Goal: Information Seeking & Learning: Understand process/instructions

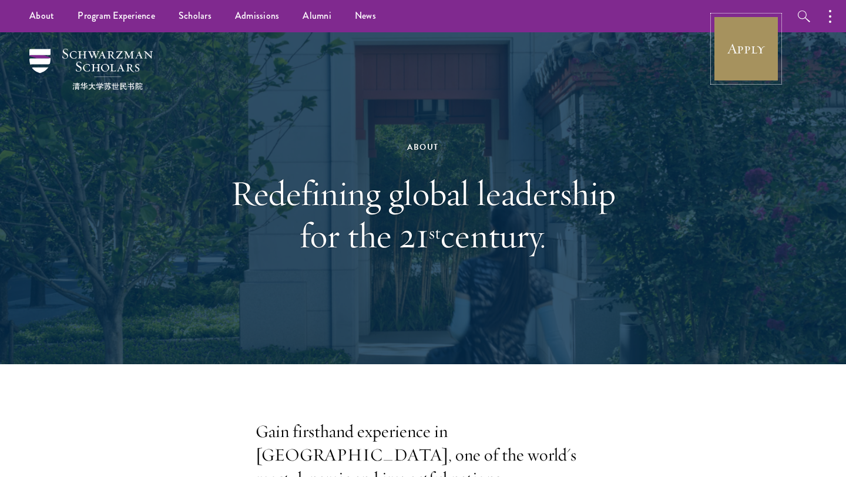
click at [735, 48] on link "Apply" at bounding box center [746, 49] width 66 height 66
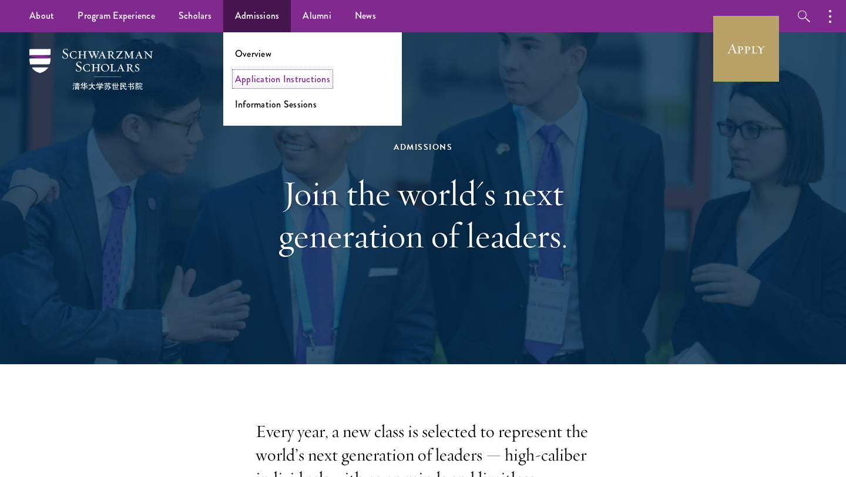
click at [269, 84] on link "Application Instructions" at bounding box center [282, 79] width 95 height 14
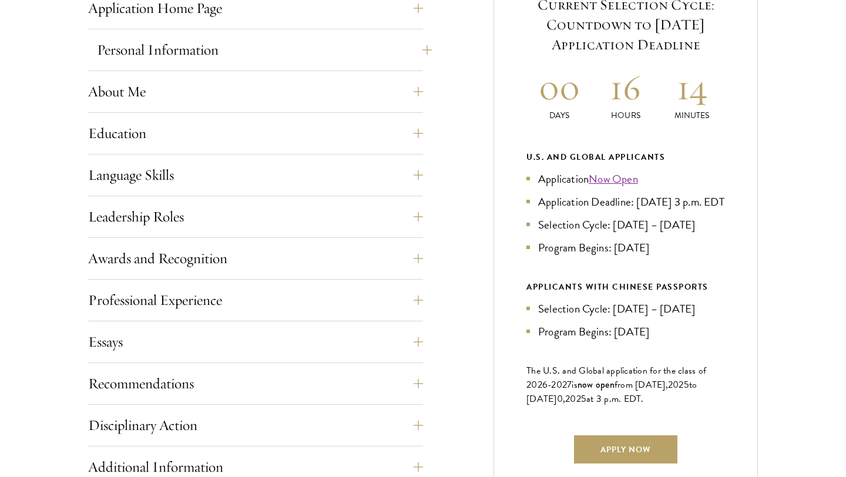
scroll to position [517, 0]
click at [215, 182] on button "Language Skills" at bounding box center [255, 174] width 335 height 28
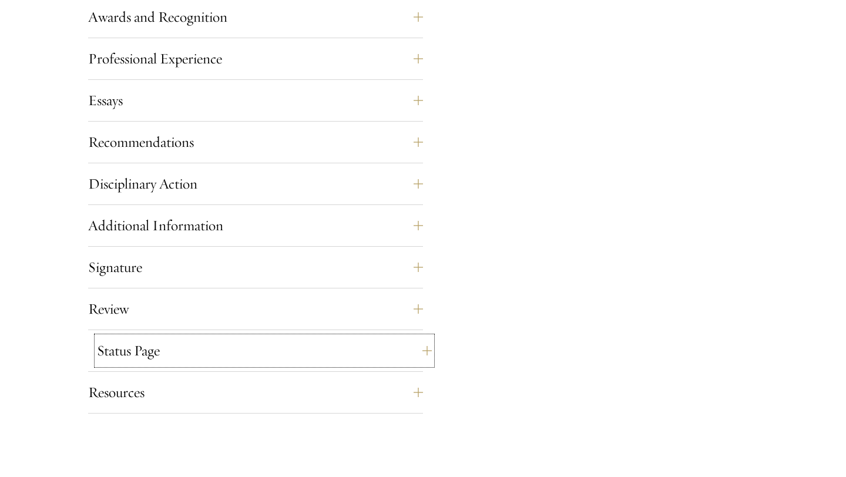
click at [165, 350] on button "Status Page" at bounding box center [264, 351] width 335 height 28
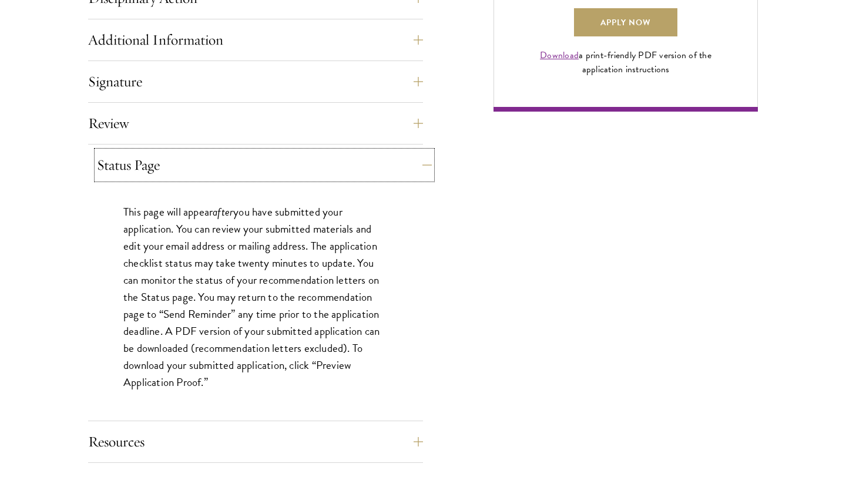
scroll to position [946, 0]
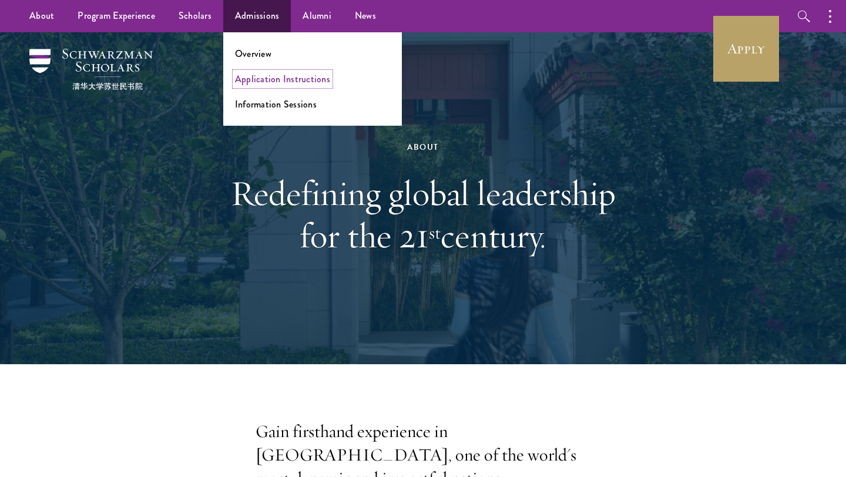
click at [264, 75] on link "Application Instructions" at bounding box center [282, 79] width 95 height 14
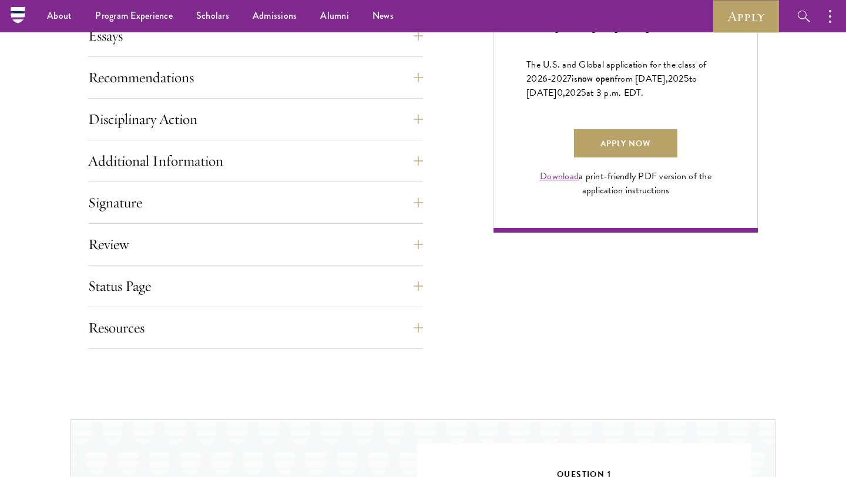
scroll to position [799, 0]
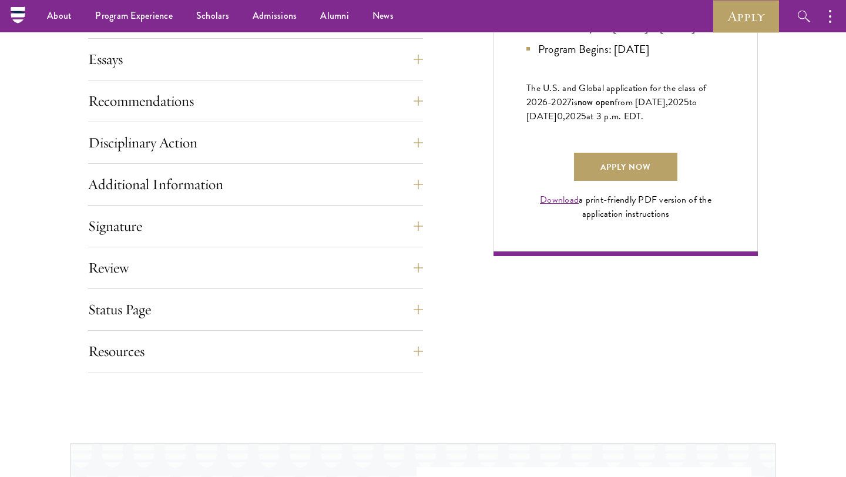
click at [264, 73] on div "Essays Each applicant is required to provide two essays and two short answer re…" at bounding box center [255, 62] width 335 height 35
click at [246, 53] on button "Essays" at bounding box center [264, 59] width 335 height 28
